Goal: Task Accomplishment & Management: Complete application form

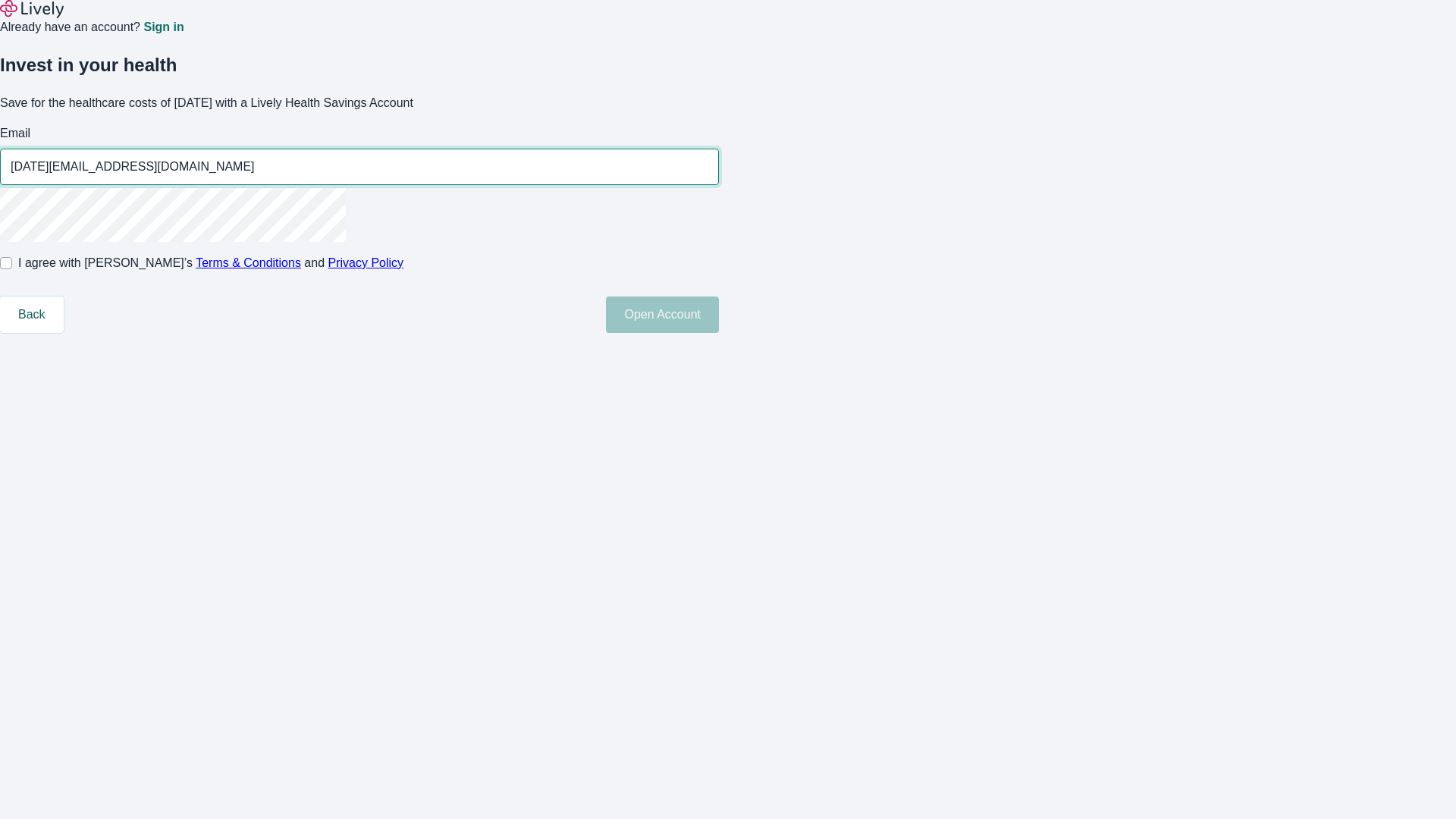
type input "[DATE][EMAIL_ADDRESS][DOMAIN_NAME]"
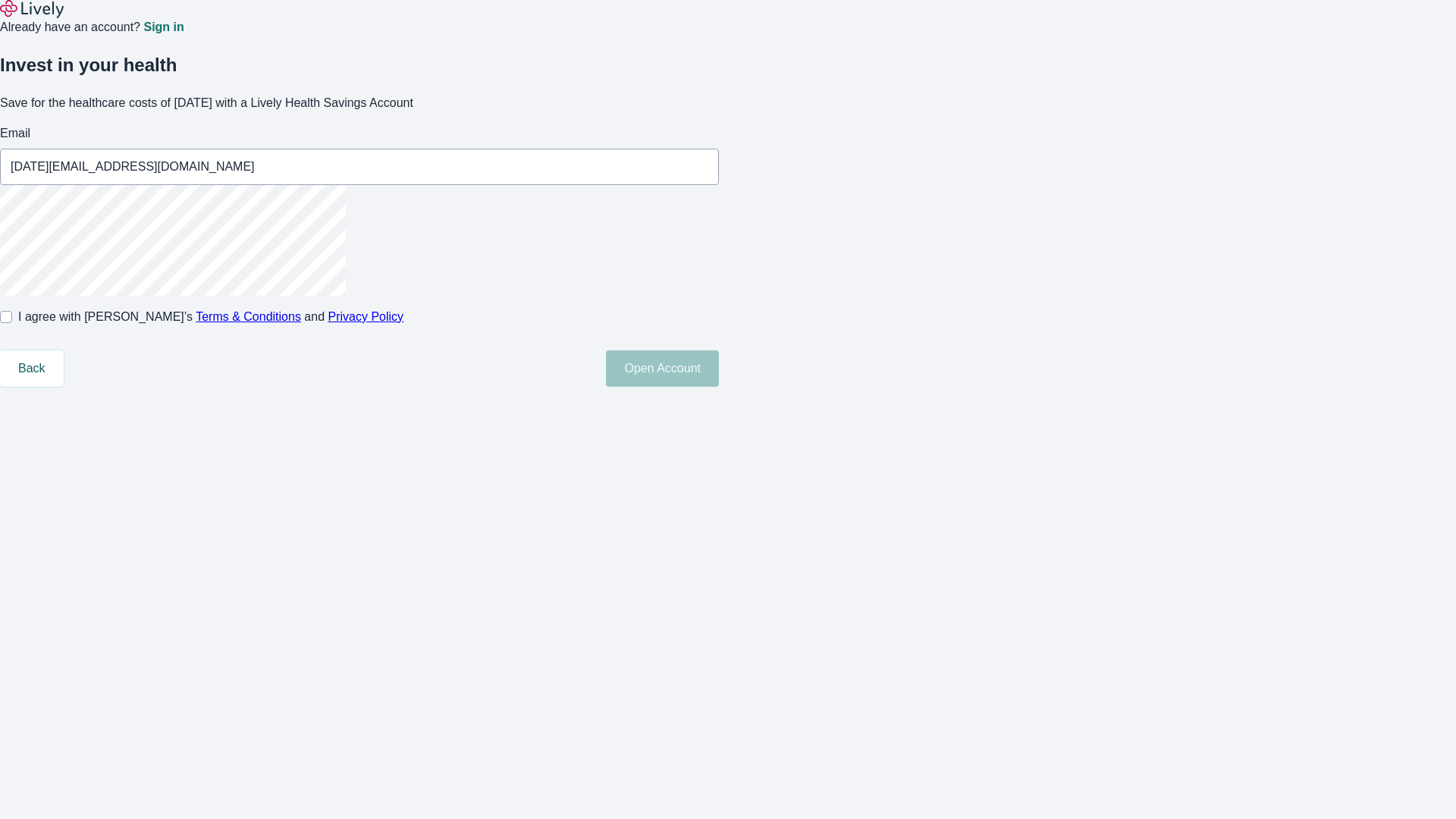
click at [12, 323] on input "I agree with Lively’s Terms & Conditions and Privacy Policy" at bounding box center [6, 317] width 12 height 12
checkbox input "true"
click at [719, 386] on button "Open Account" at bounding box center [662, 368] width 113 height 36
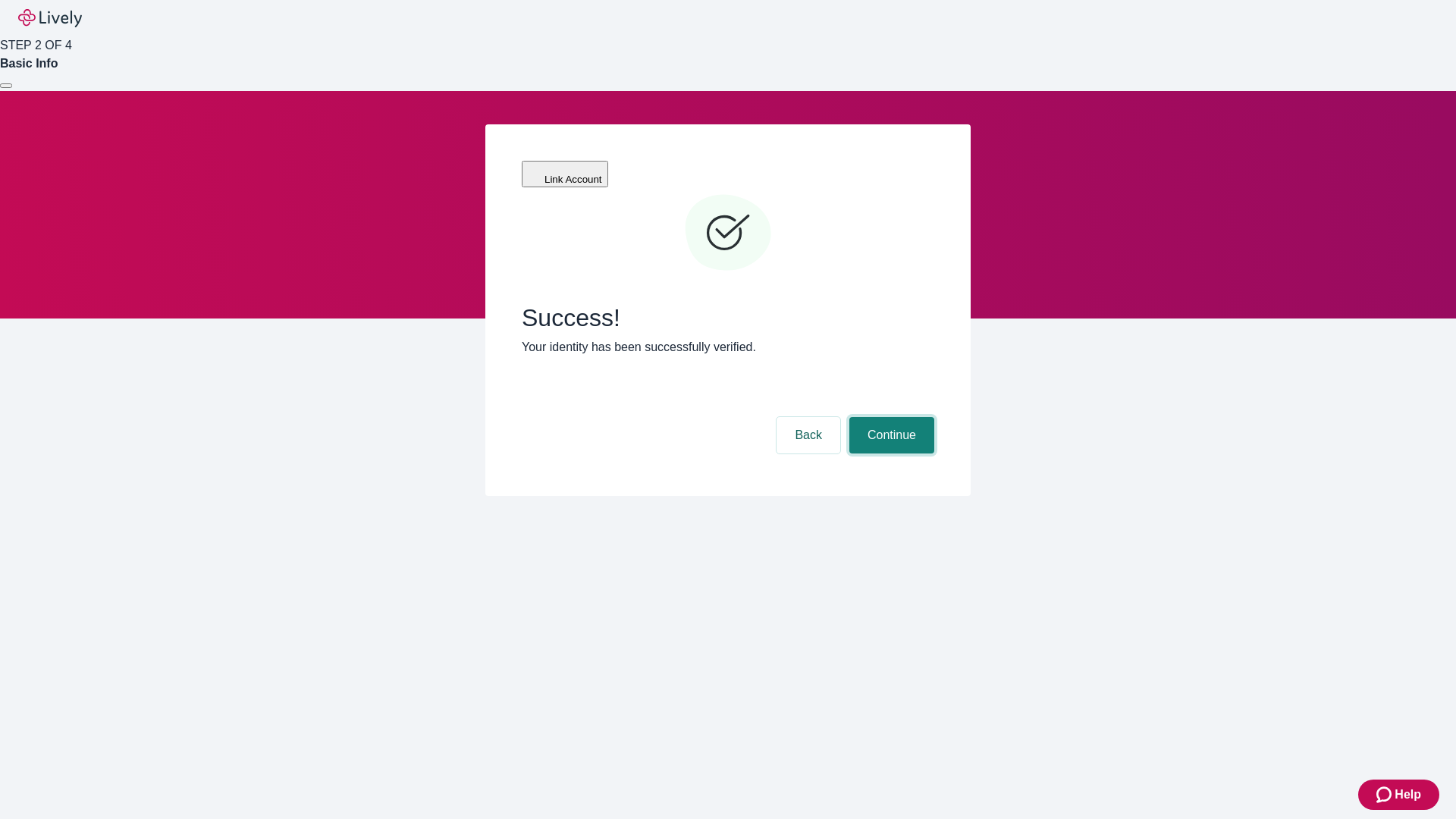
click at [889, 417] on button "Continue" at bounding box center [892, 435] width 85 height 36
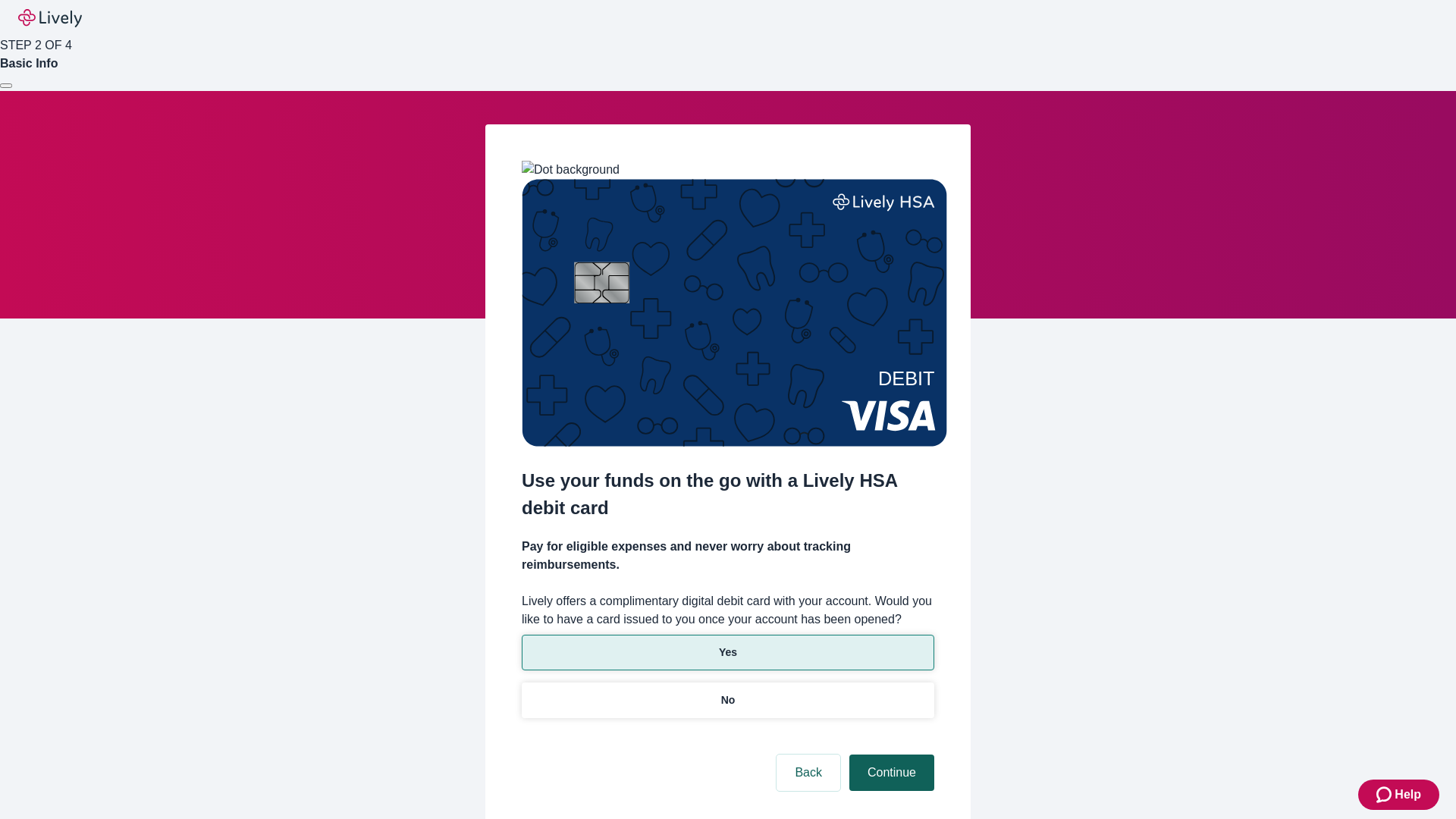
click at [728, 644] on p "Yes" at bounding box center [728, 652] width 18 height 16
click at [889, 754] on button "Continue" at bounding box center [892, 772] width 85 height 36
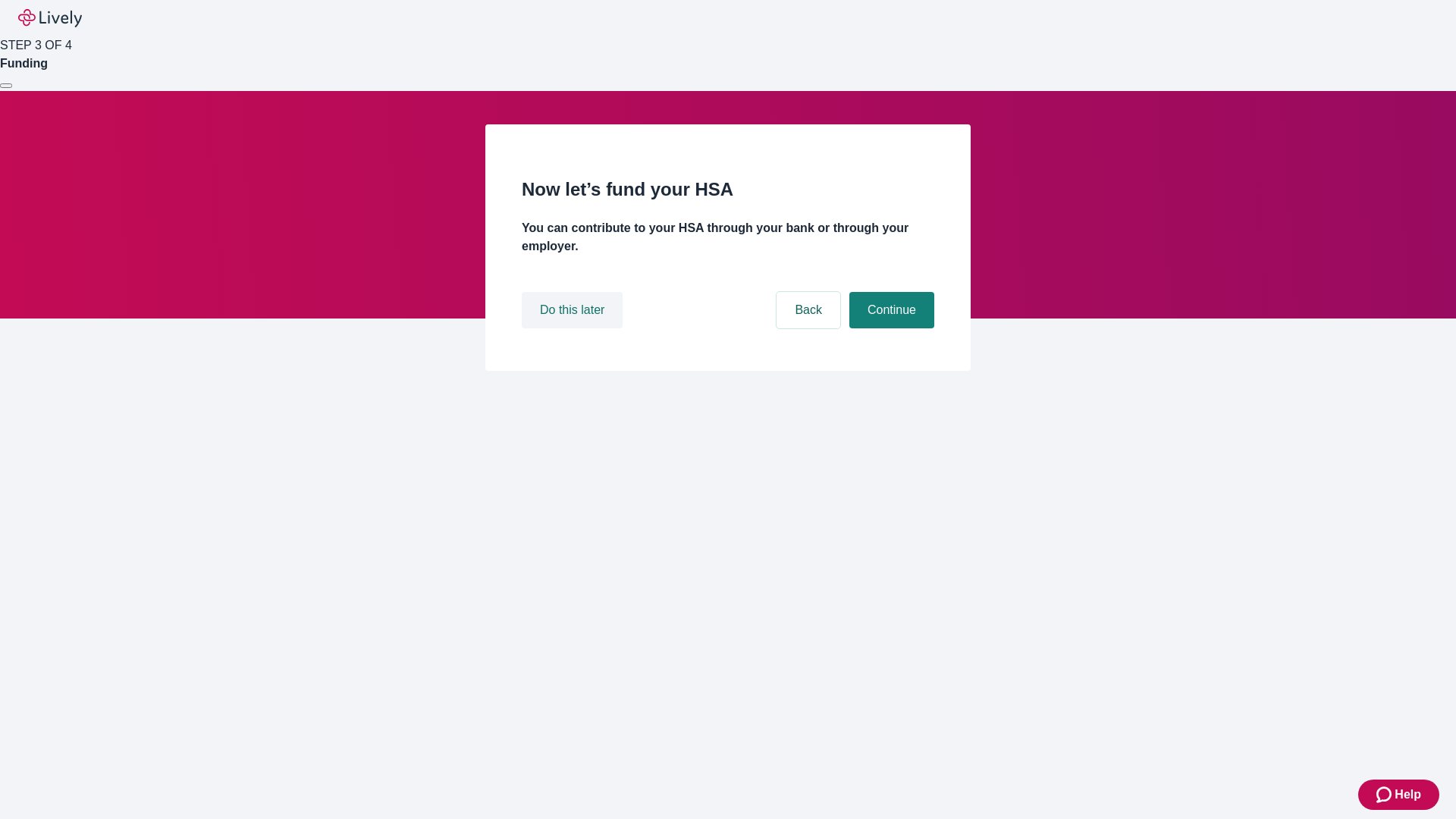
click at [574, 328] on button "Do this later" at bounding box center [572, 309] width 101 height 36
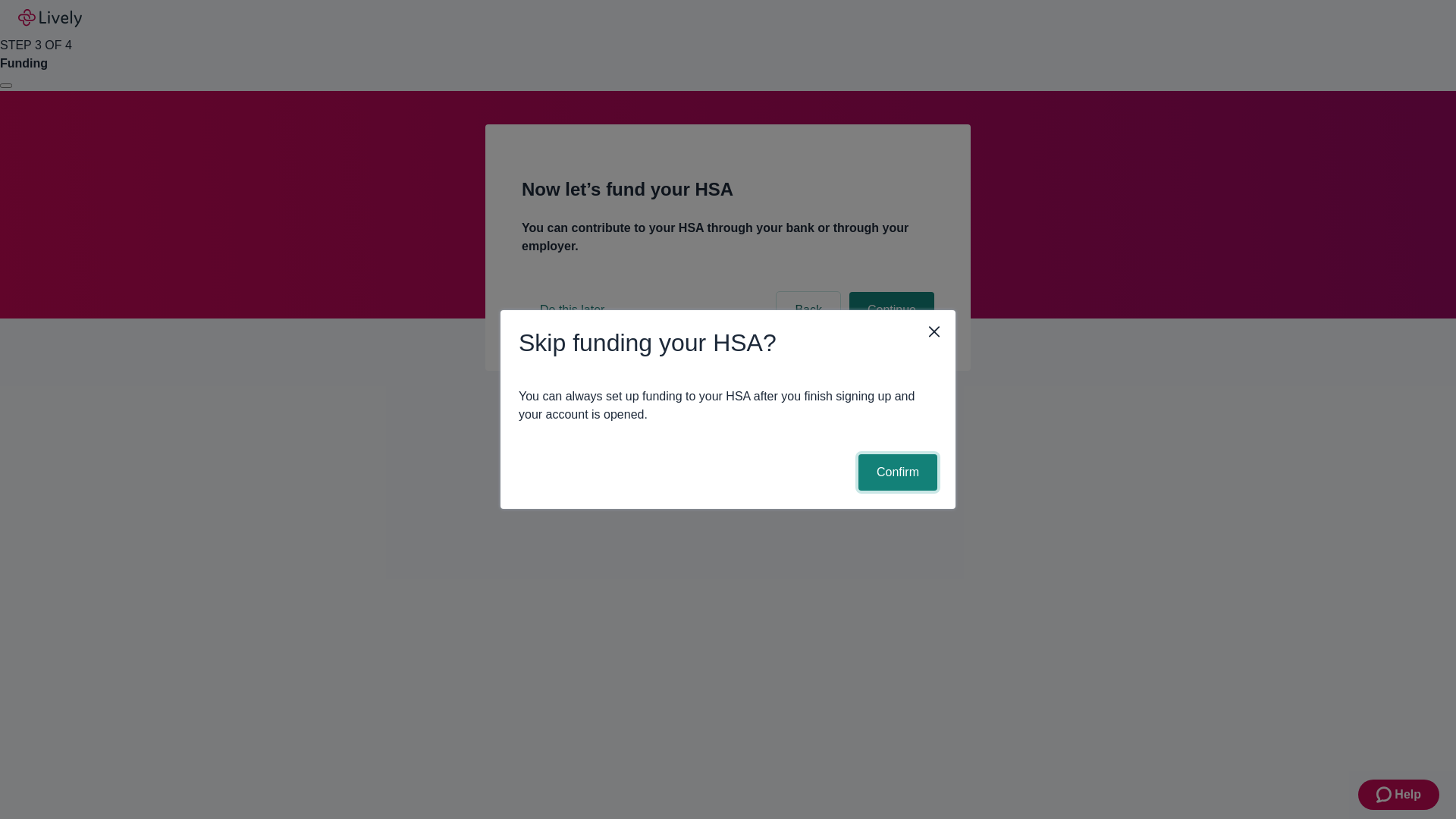
click at [895, 473] on button "Confirm" at bounding box center [898, 472] width 79 height 36
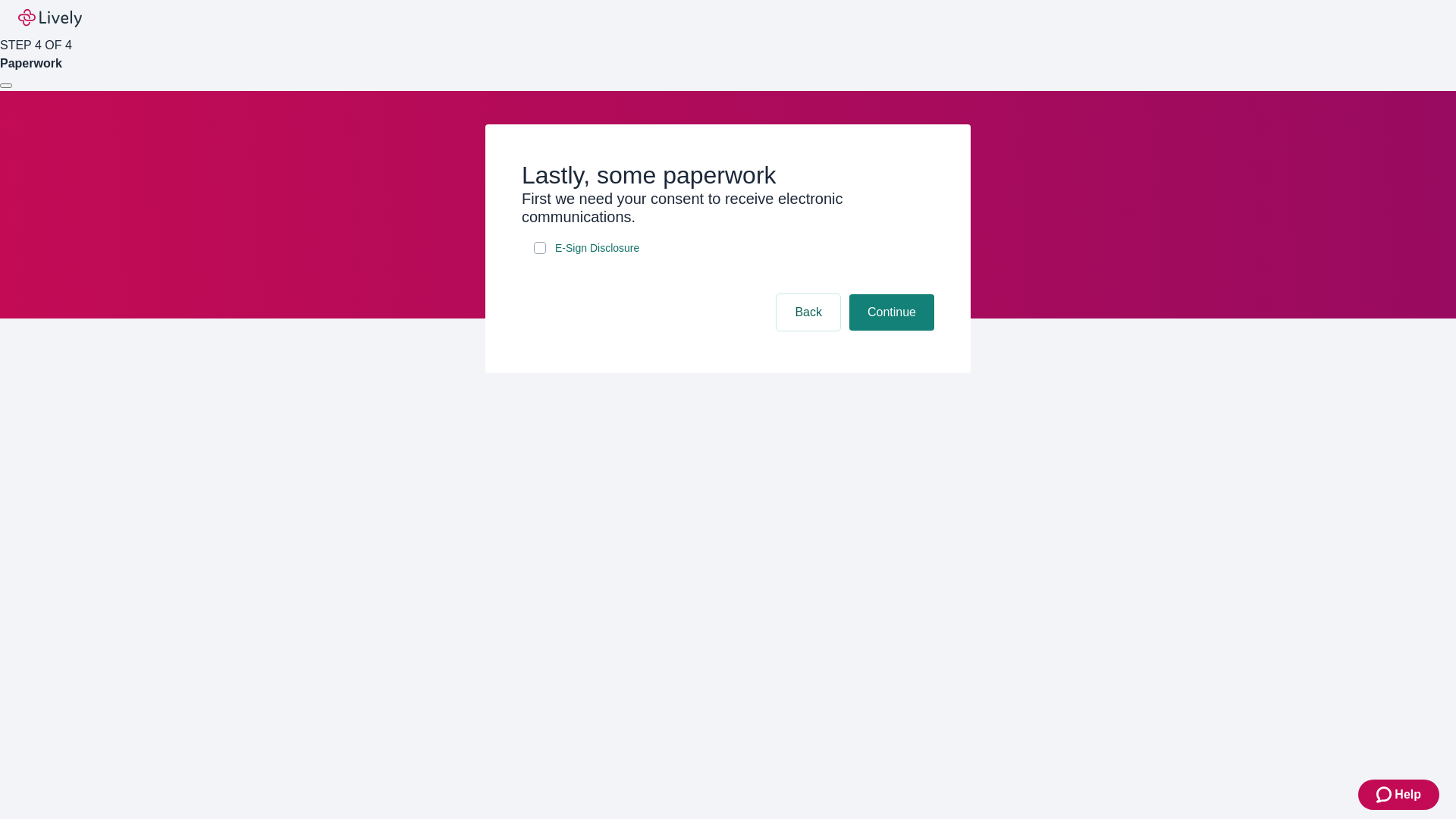
click at [540, 254] on input "E-Sign Disclosure" at bounding box center [540, 248] width 12 height 12
checkbox input "true"
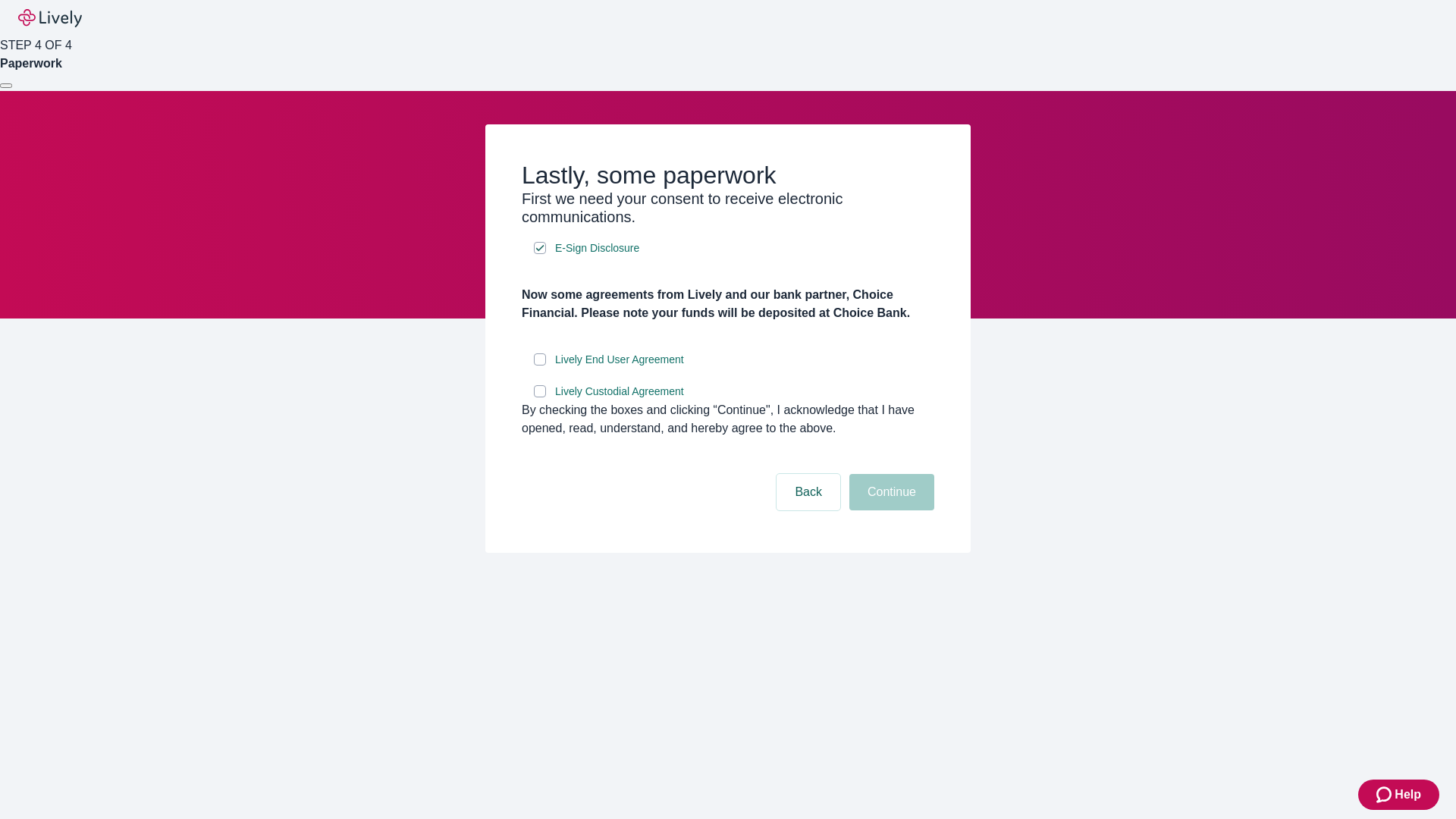
click at [540, 366] on input "Lively End User Agreement" at bounding box center [540, 359] width 12 height 12
checkbox input "true"
click at [540, 397] on input "Lively Custodial Agreement" at bounding box center [540, 391] width 12 height 12
checkbox input "true"
click at [889, 510] on button "Continue" at bounding box center [892, 492] width 85 height 36
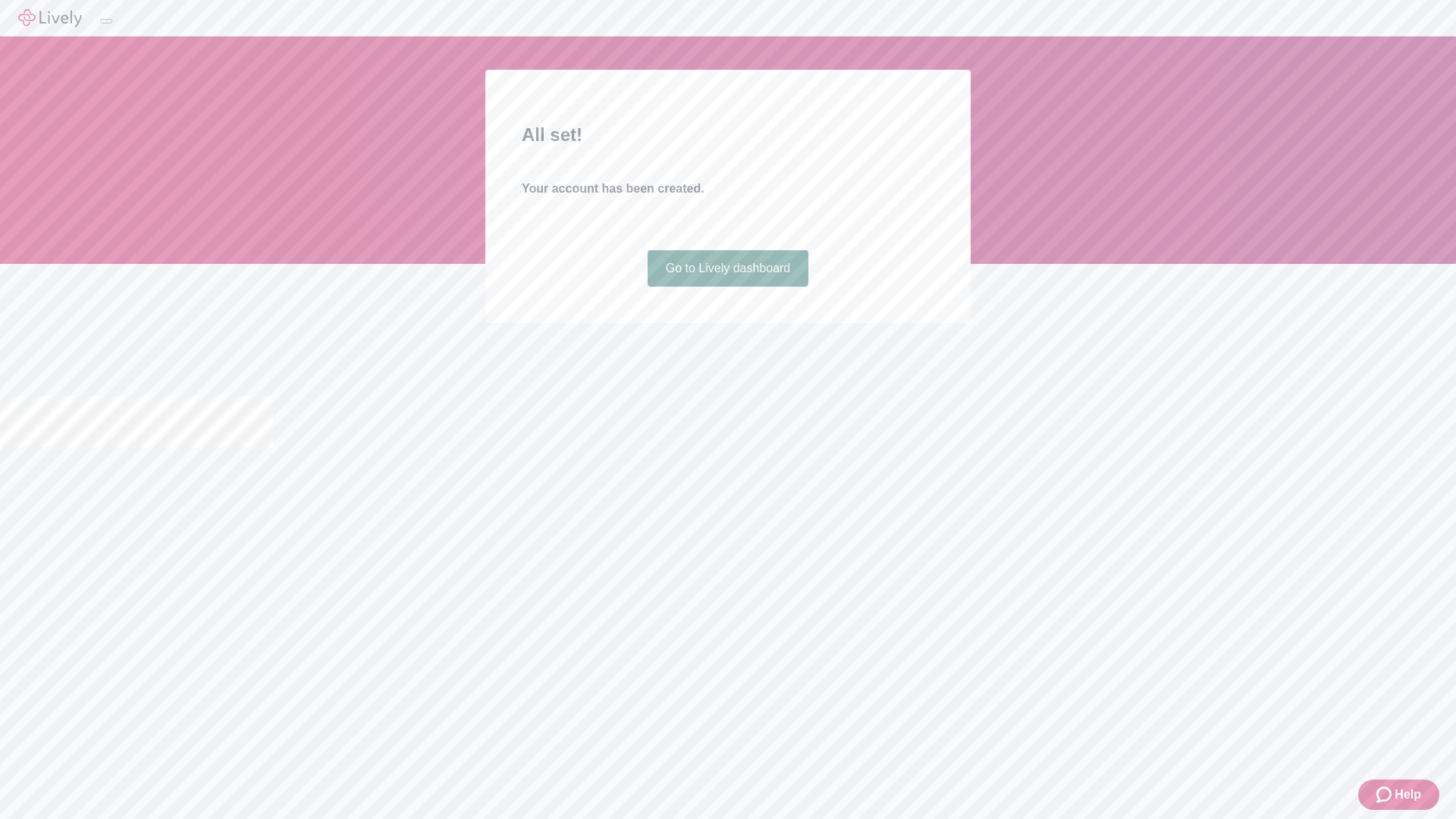
click at [728, 286] on link "Go to Lively dashboard" at bounding box center [728, 268] width 162 height 36
